Goal: Register for event/course

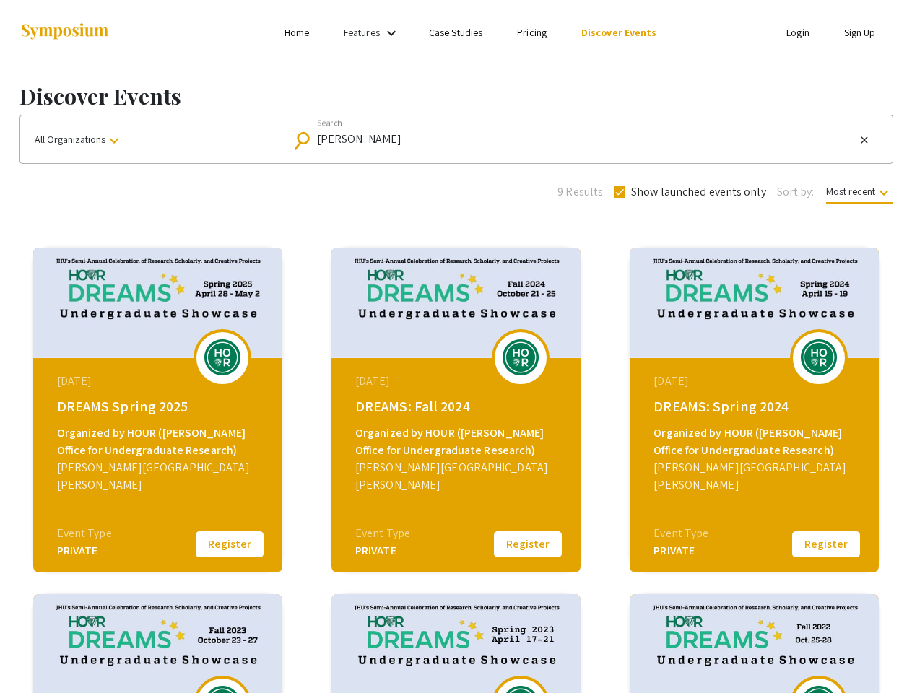
click at [373, 32] on link "Features" at bounding box center [362, 32] width 36 height 13
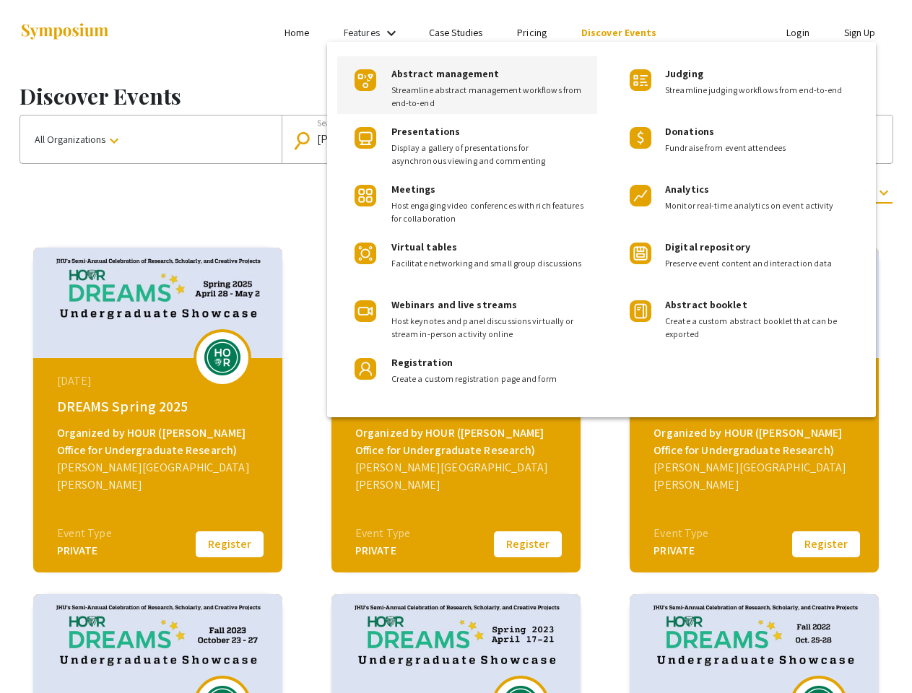
click at [151, 139] on div at bounding box center [456, 346] width 912 height 693
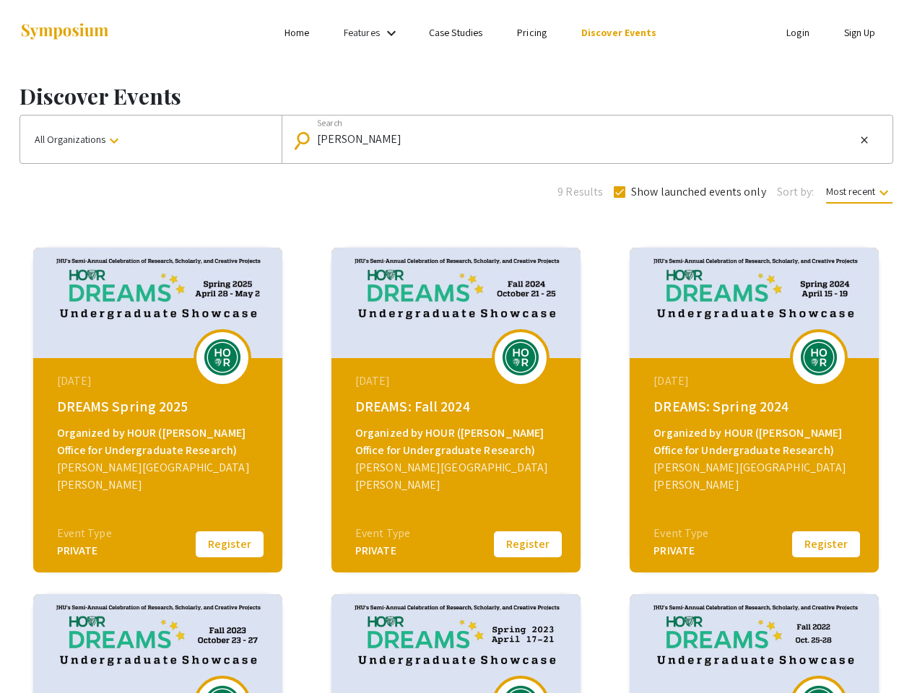
click at [583, 139] on input "[PERSON_NAME]" at bounding box center [586, 139] width 538 height 13
click at [864, 140] on mat-icon "close" at bounding box center [864, 140] width 12 height 13
click at [688, 192] on span "Show launched events only" at bounding box center [698, 191] width 135 height 17
click at [619, 198] on input "Show launched events only" at bounding box center [619, 198] width 1 height 1
checkbox input "false"
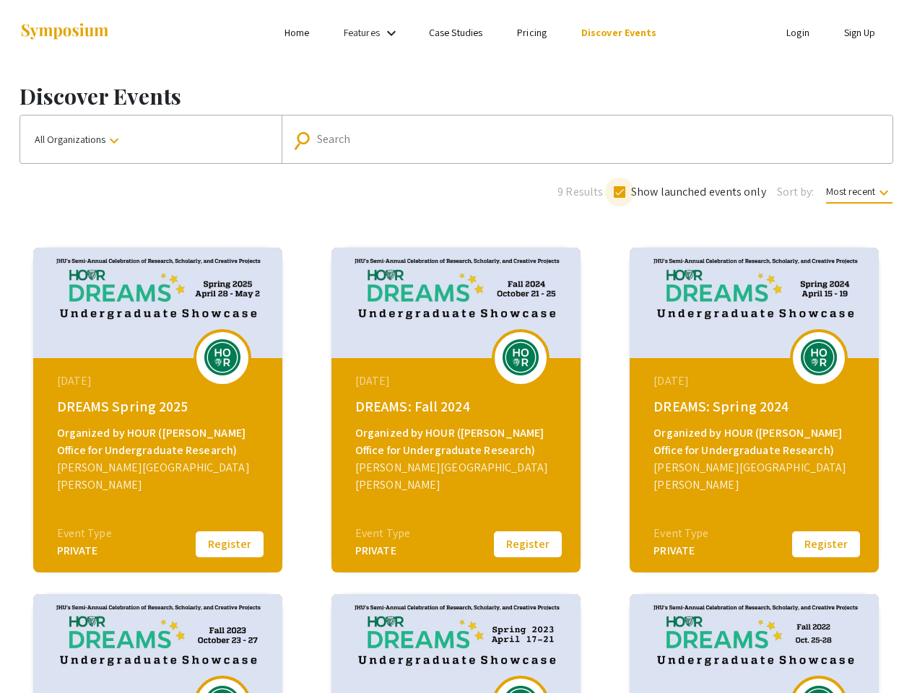
click at [858, 191] on span "Most recent keyboard_arrow_down" at bounding box center [859, 194] width 66 height 19
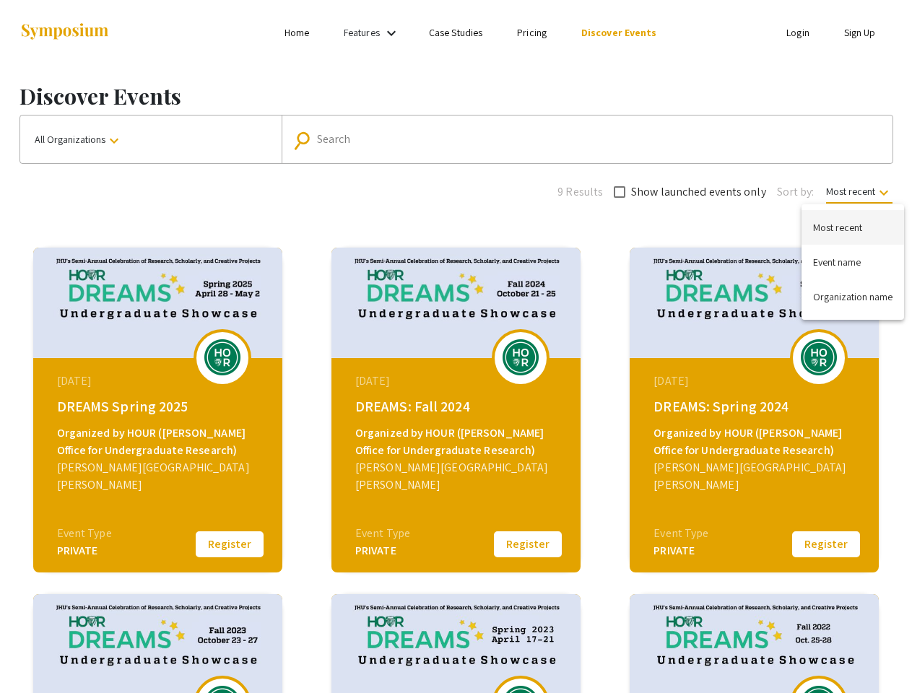
click at [230, 544] on div at bounding box center [456, 346] width 912 height 693
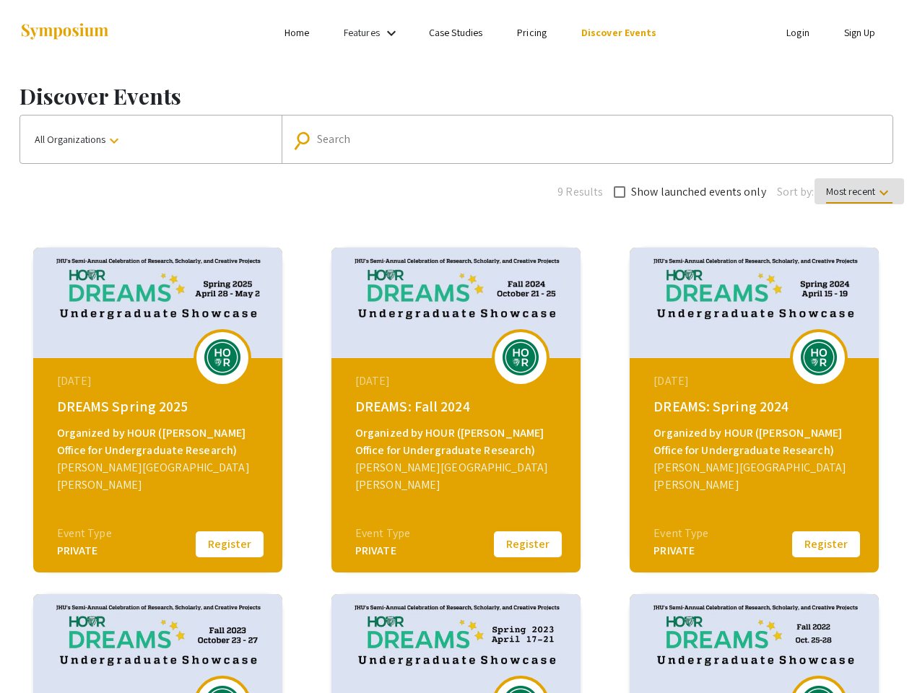
click at [528, 544] on button "Register" at bounding box center [528, 544] width 72 height 30
click at [826, 544] on button "Register" at bounding box center [826, 544] width 72 height 30
